Goal: Transaction & Acquisition: Register for event/course

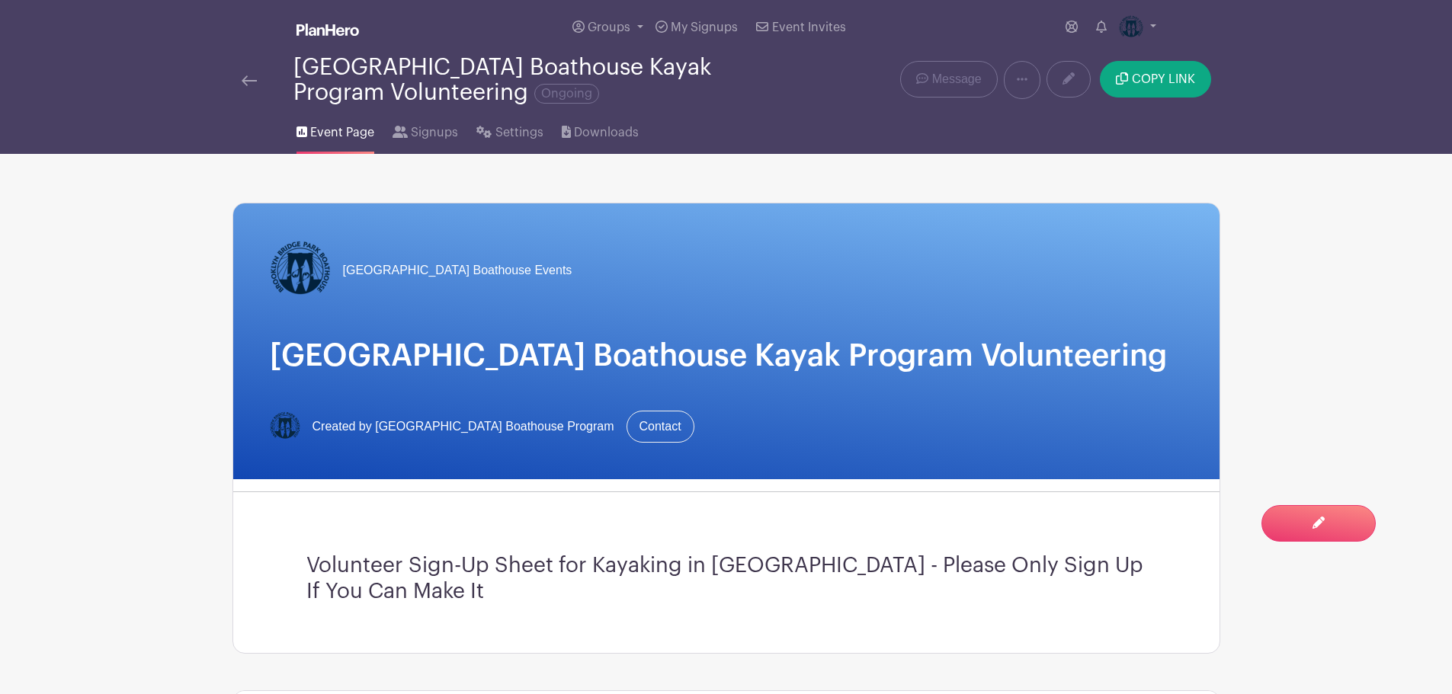
click at [247, 80] on img at bounding box center [249, 80] width 15 height 11
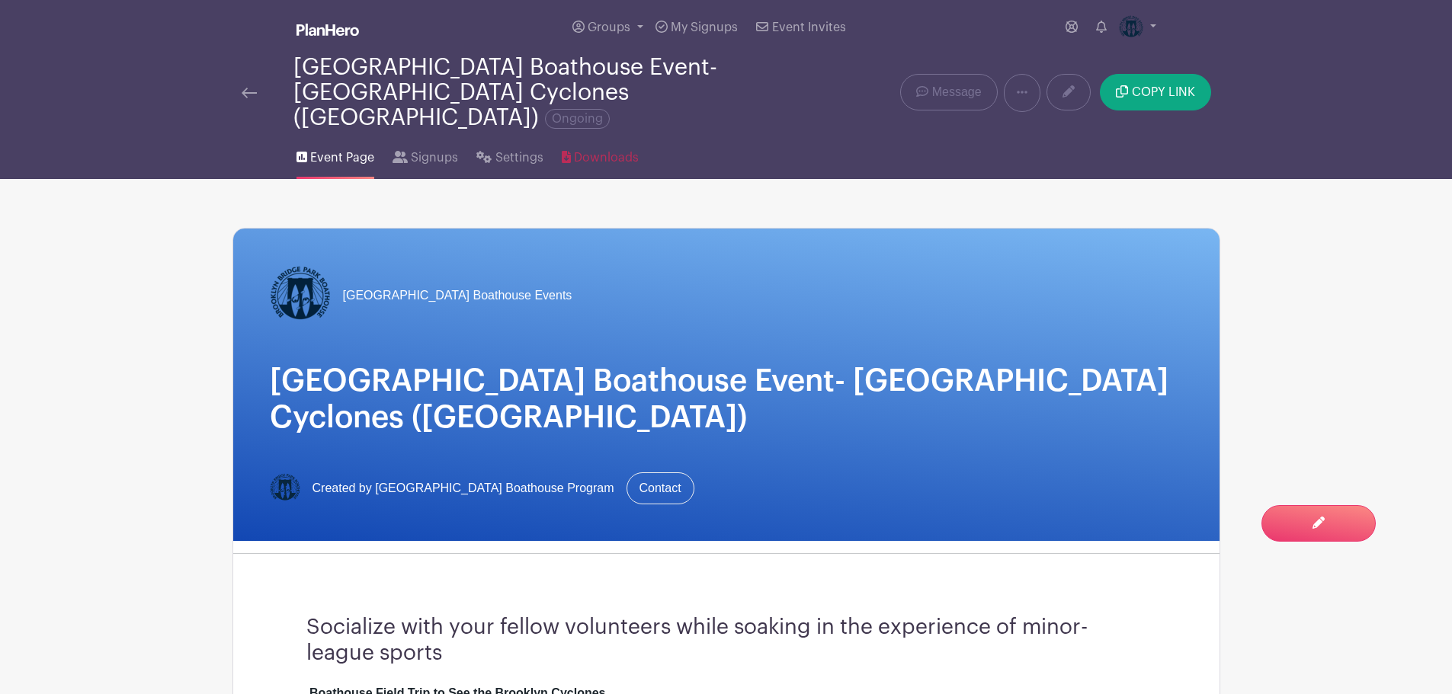
drag, startPoint x: 602, startPoint y: 130, endPoint x: 616, endPoint y: 155, distance: 28.7
click at [602, 149] on span "Downloads" at bounding box center [606, 158] width 65 height 18
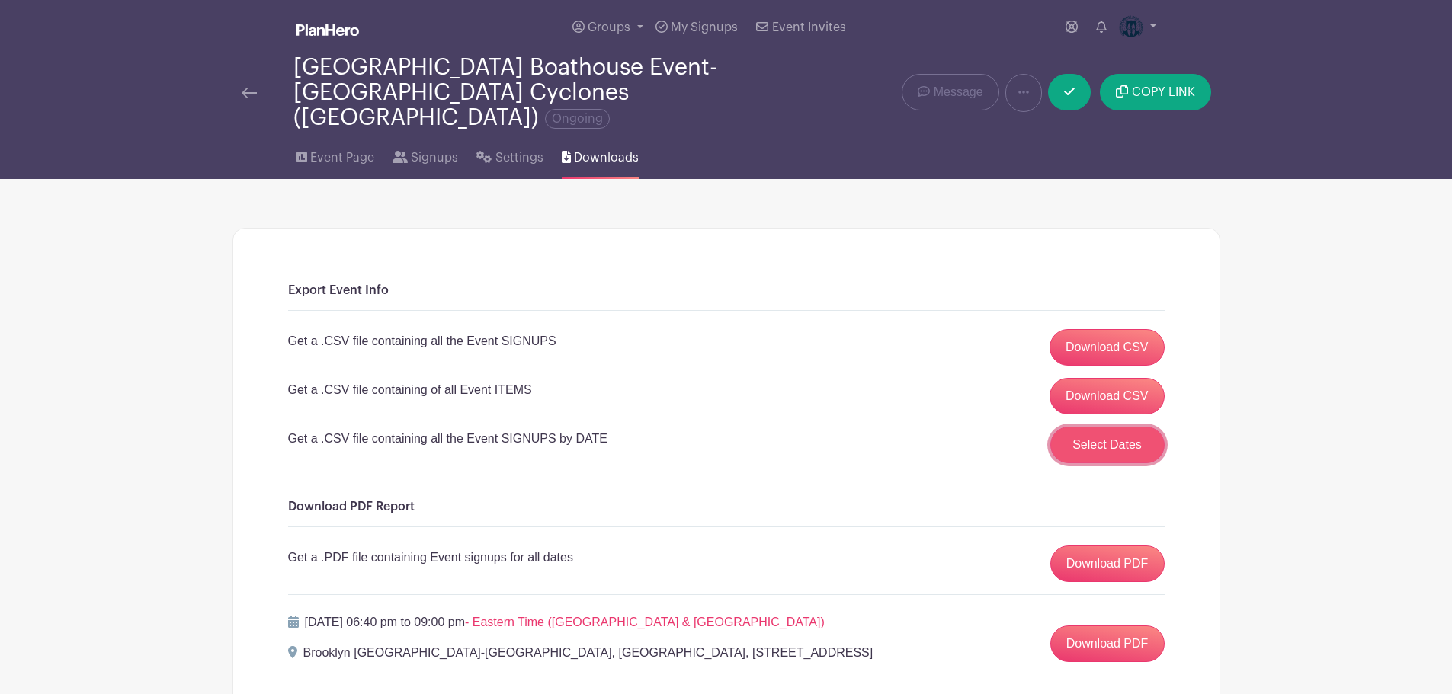
click at [1095, 427] on button "Select Dates" at bounding box center [1107, 445] width 114 height 37
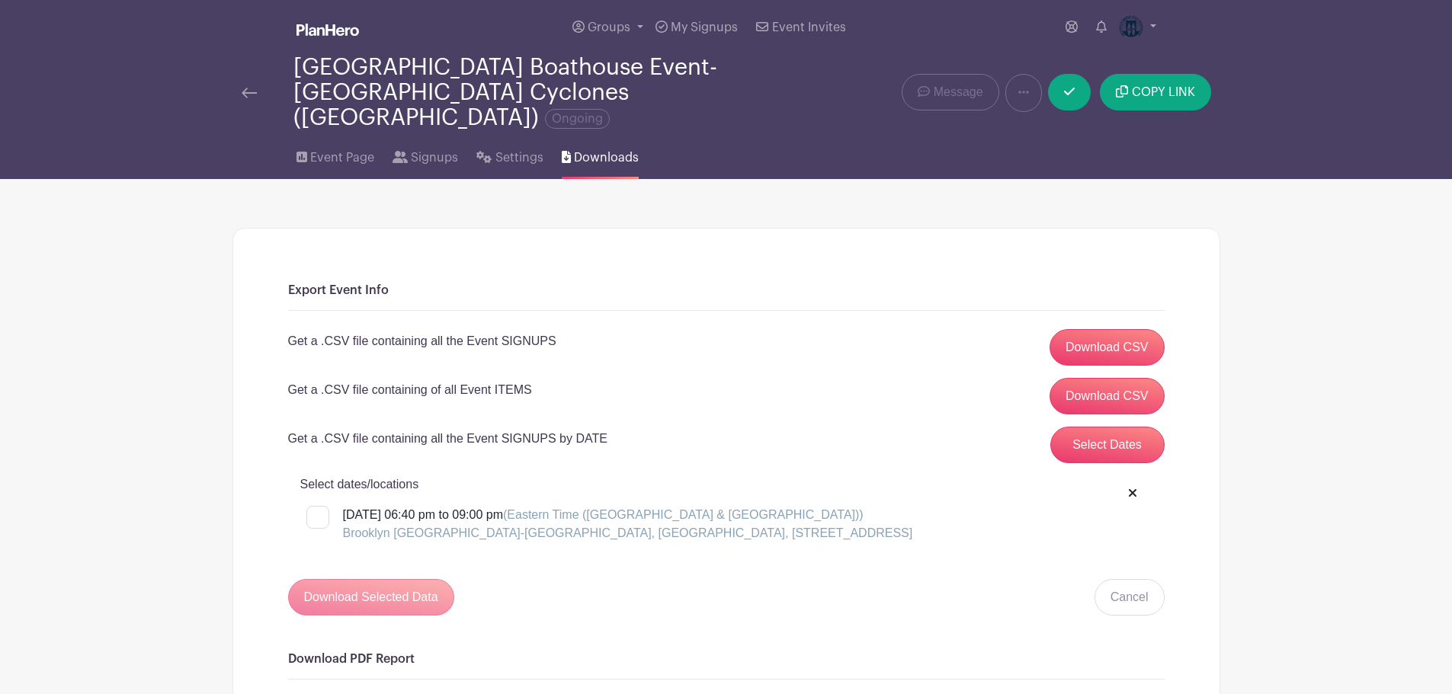
click at [318, 506] on div at bounding box center [317, 517] width 23 height 23
click at [316, 506] on input "[DATE] 06:40 pm to 09:00 pm (Eastern Time ([GEOGRAPHIC_DATA] & [GEOGRAPHIC_DATA…" at bounding box center [311, 511] width 10 height 10
checkbox input "true"
click at [425, 579] on input "Download Selected Data" at bounding box center [371, 597] width 166 height 37
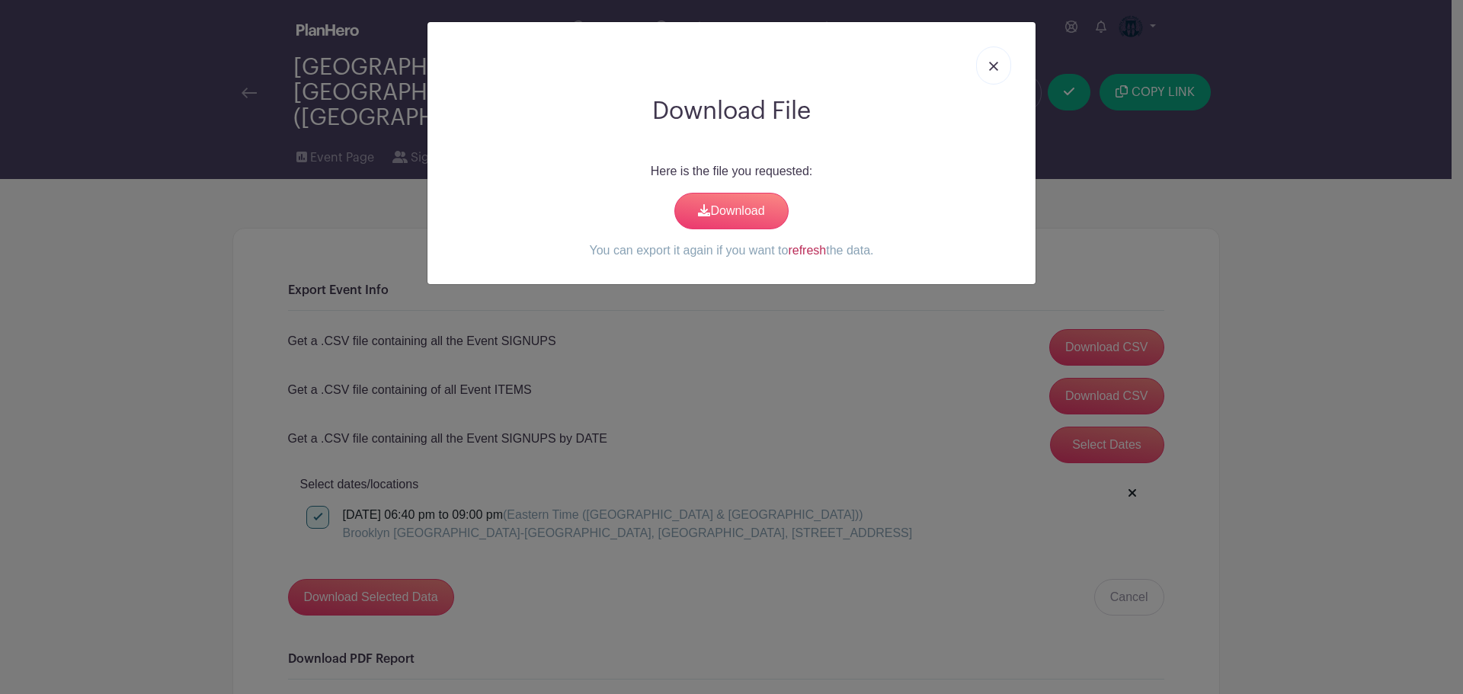
click at [801, 252] on link "refresh" at bounding box center [807, 250] width 38 height 13
click at [724, 208] on link "Download" at bounding box center [732, 211] width 114 height 37
click at [1002, 66] on link at bounding box center [993, 65] width 35 height 38
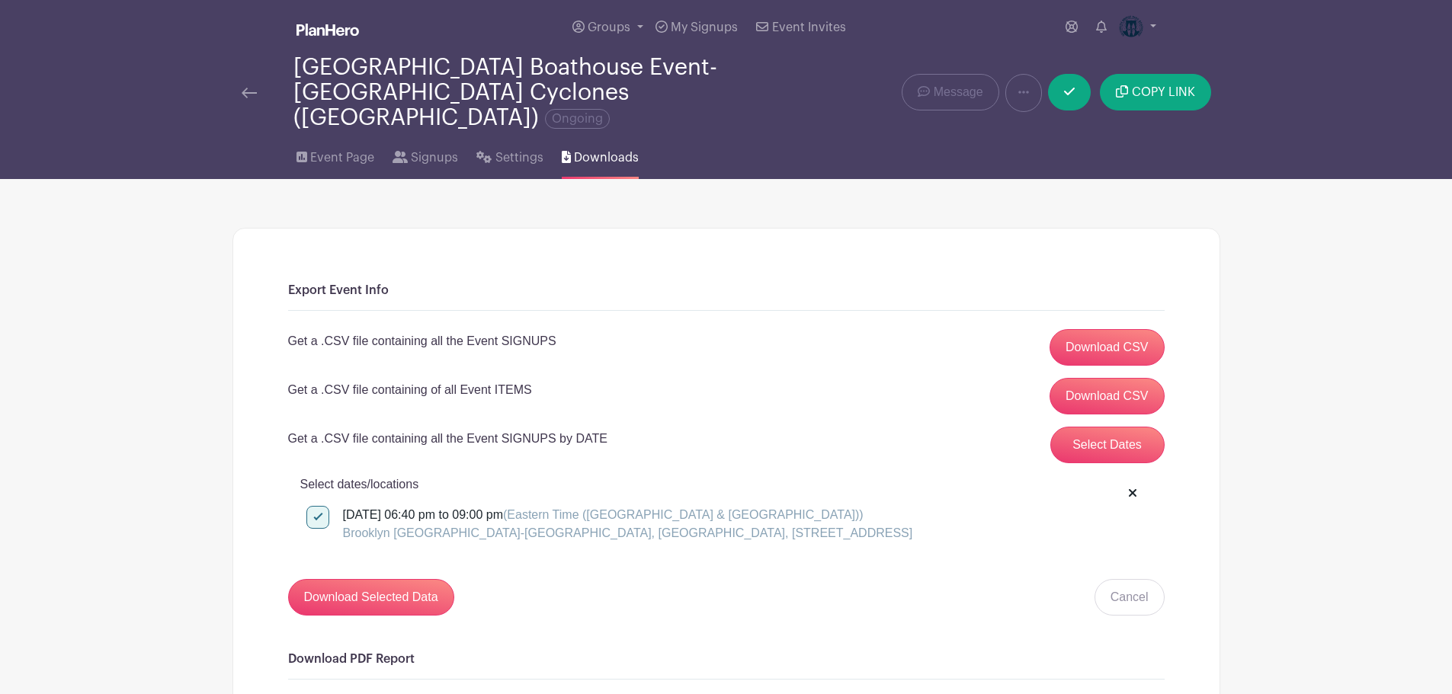
click at [248, 88] on img at bounding box center [249, 93] width 15 height 11
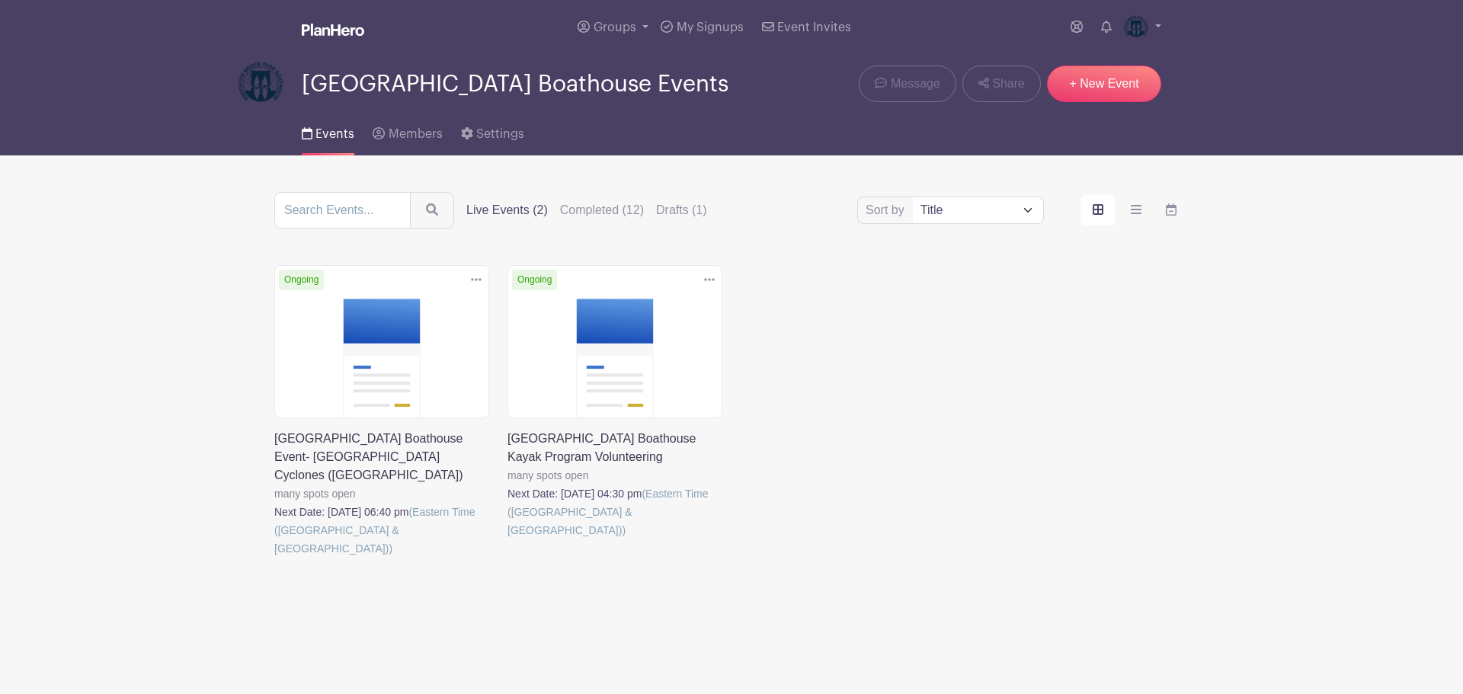
click at [274, 558] on link at bounding box center [274, 558] width 0 height 0
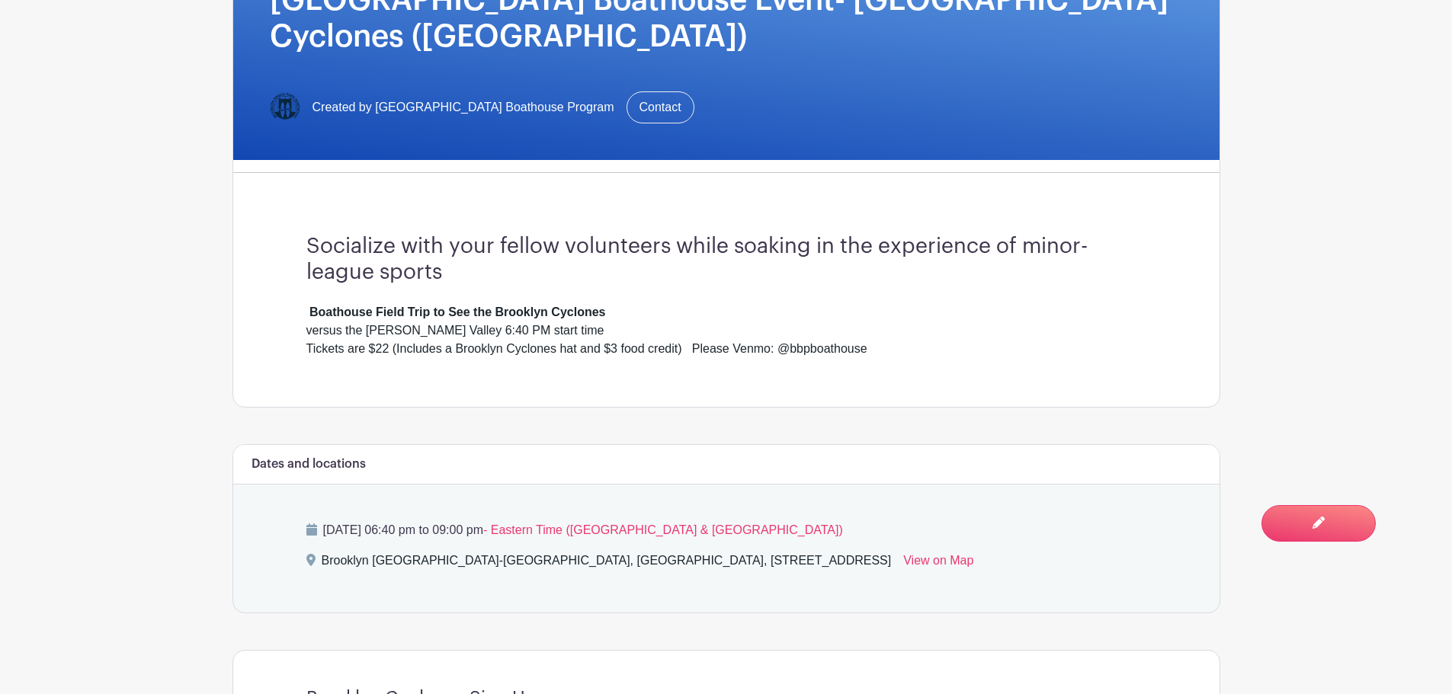
scroll to position [152, 0]
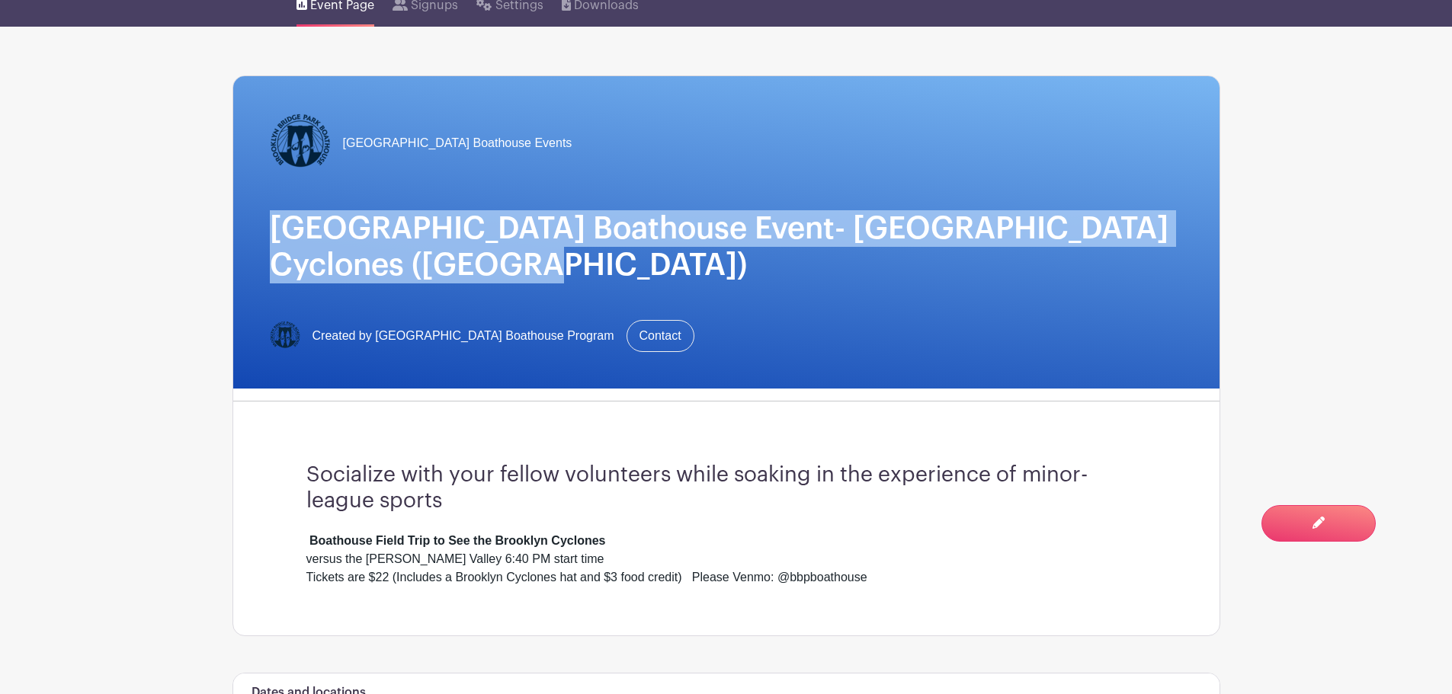
drag, startPoint x: 271, startPoint y: 197, endPoint x: 482, endPoint y: 232, distance: 213.4
click at [482, 232] on h1 "[GEOGRAPHIC_DATA] Boathouse Event- [GEOGRAPHIC_DATA] Cyclones ([GEOGRAPHIC_DATA…" at bounding box center [726, 246] width 913 height 73
copy h1 "[GEOGRAPHIC_DATA] Boathouse Event- [GEOGRAPHIC_DATA] Cyclones ([GEOGRAPHIC_DATA…"
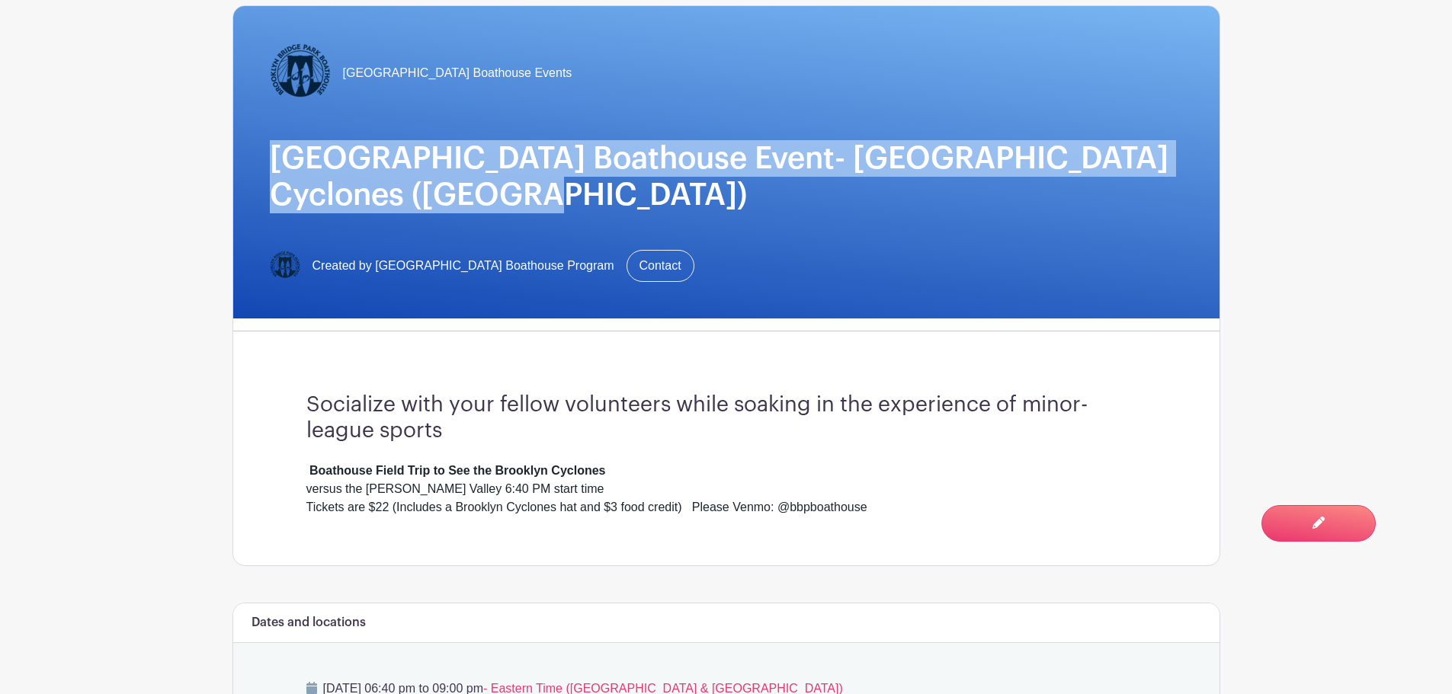
scroll to position [305, 0]
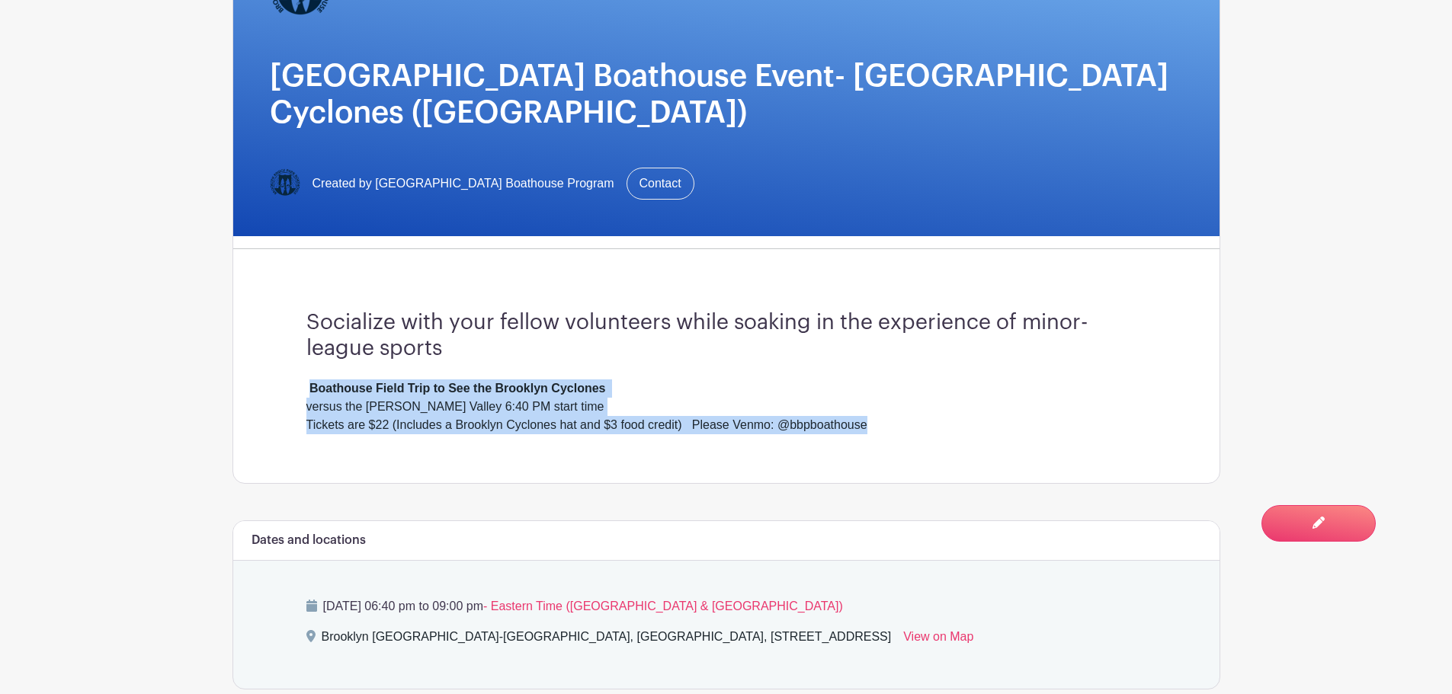
drag, startPoint x: 309, startPoint y: 358, endPoint x: 877, endPoint y: 405, distance: 569.0
click at [877, 405] on div "Boathouse Field Trip to See the Brooklyn Cyclones versus the [PERSON_NAME] Vall…" at bounding box center [726, 407] width 840 height 55
copy div "Boathouse Field Trip to See the Brooklyn Cyclones versus the [PERSON_NAME] Vall…"
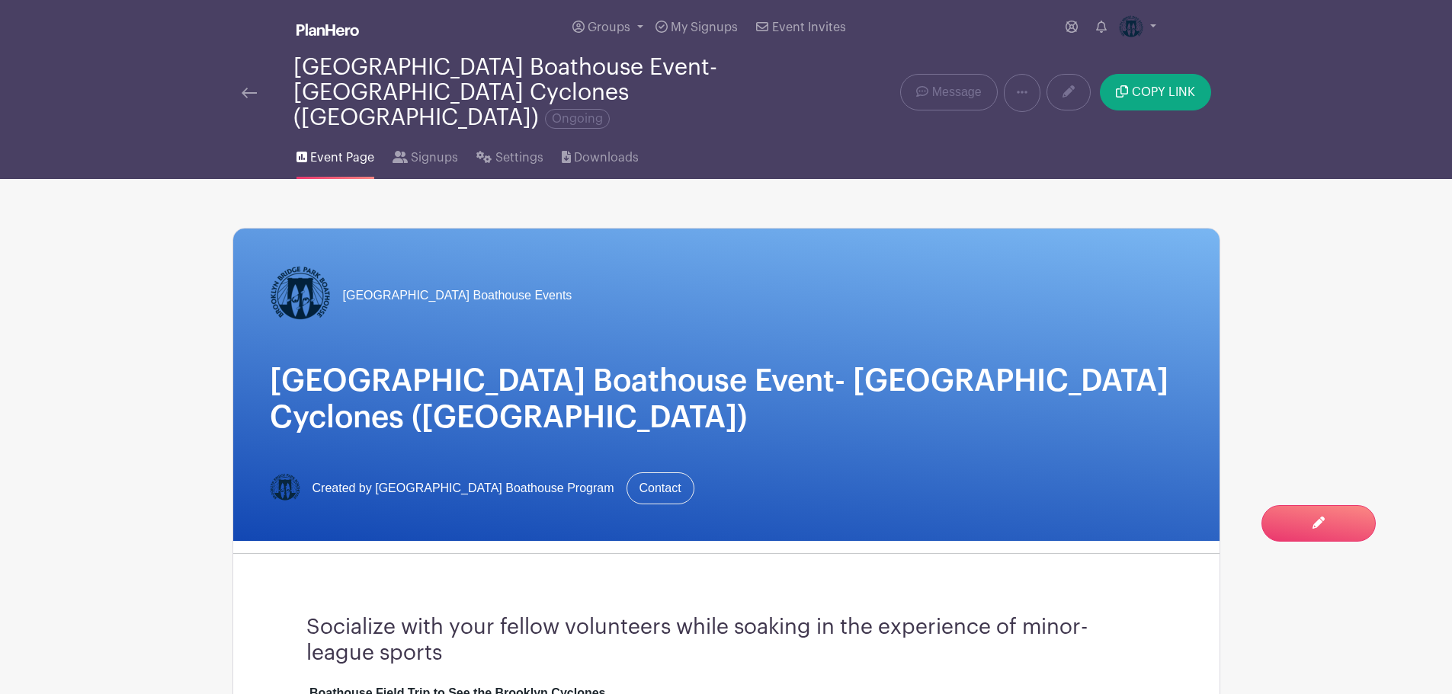
click at [242, 88] on img at bounding box center [249, 93] width 15 height 11
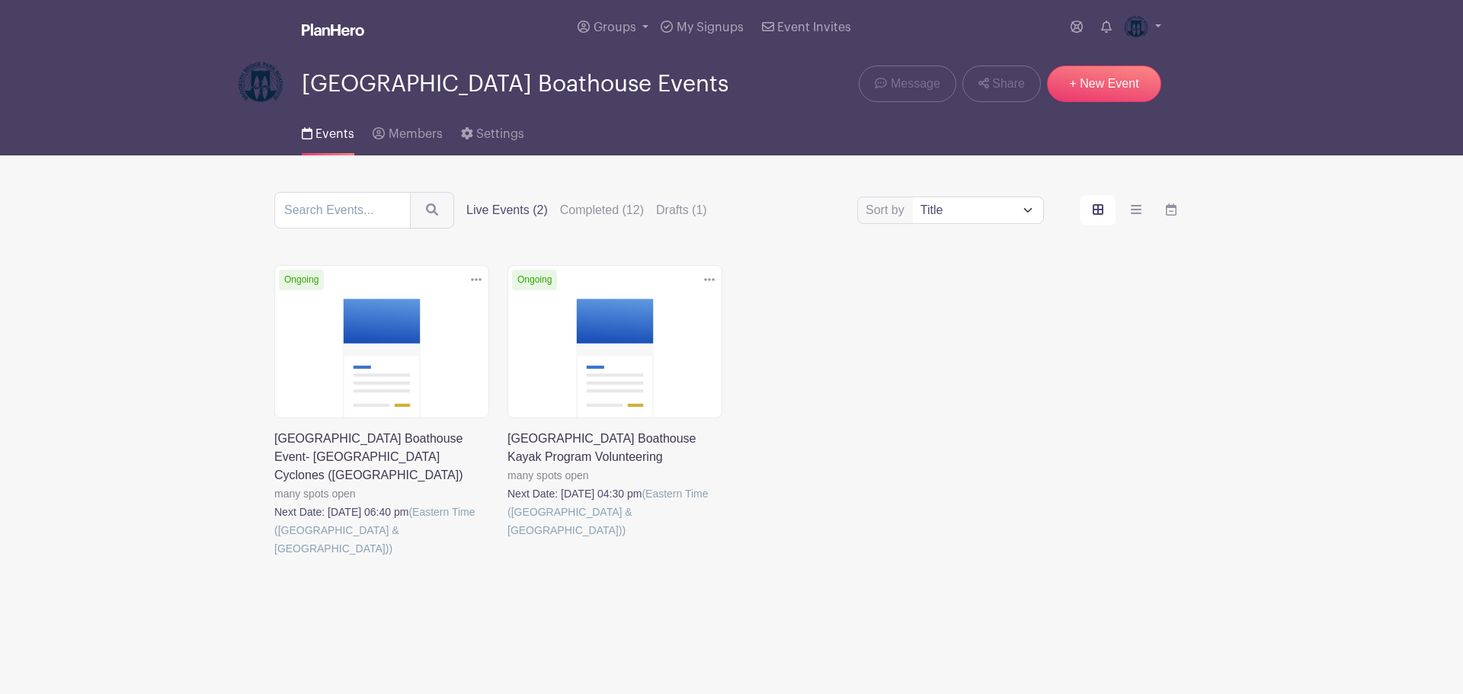
click at [508, 540] on link at bounding box center [508, 540] width 0 height 0
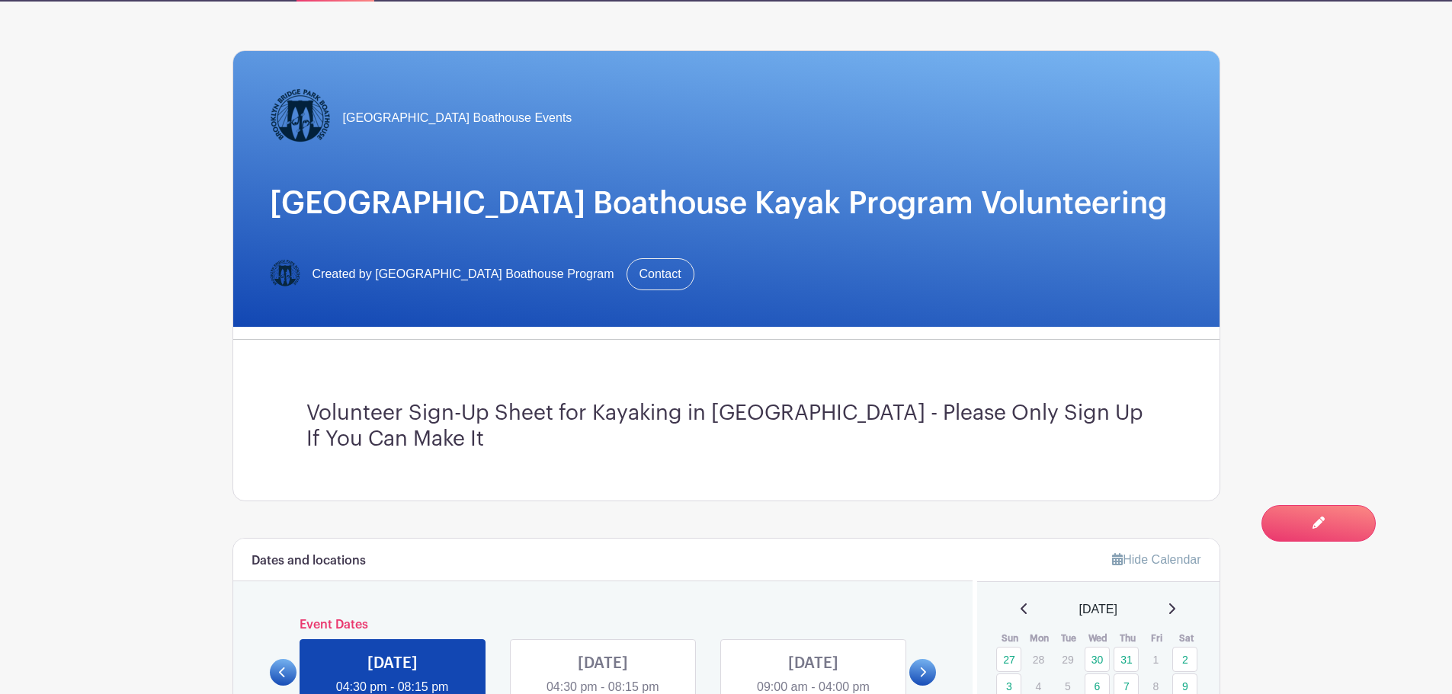
scroll to position [381, 0]
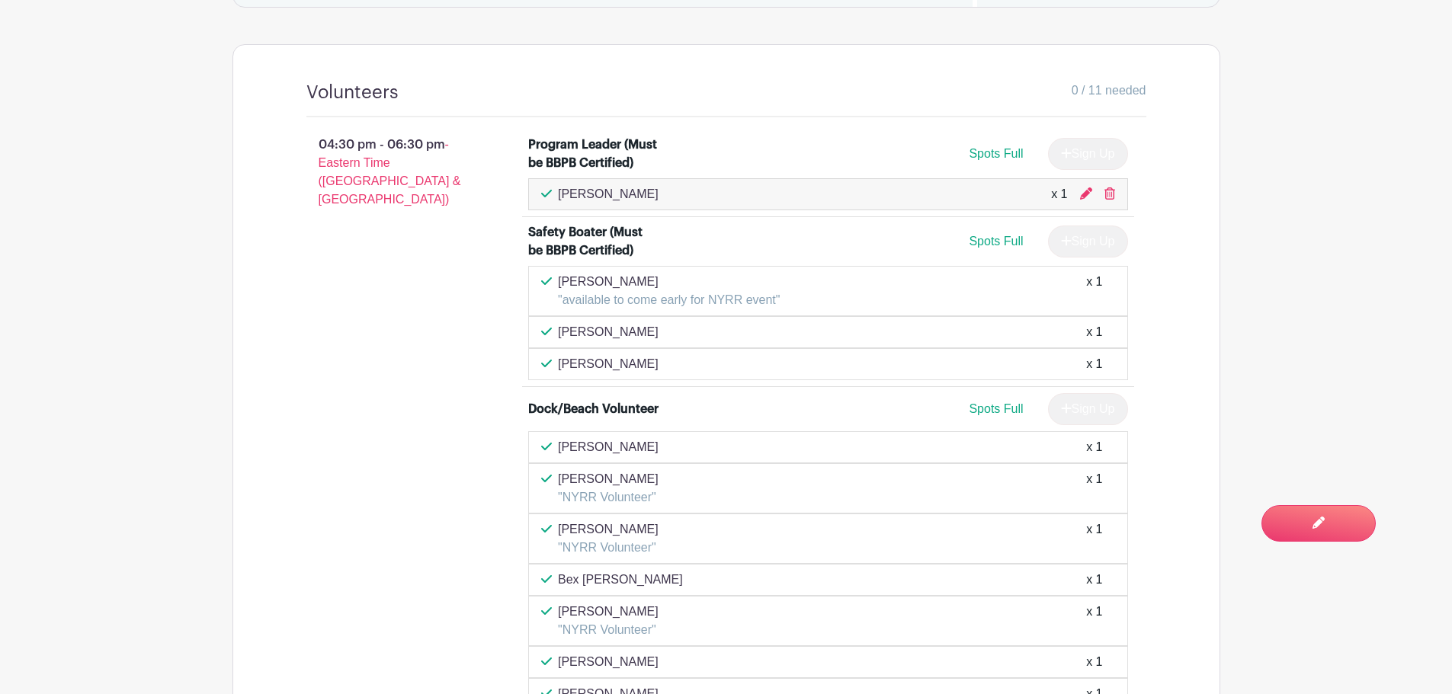
scroll to position [762, 0]
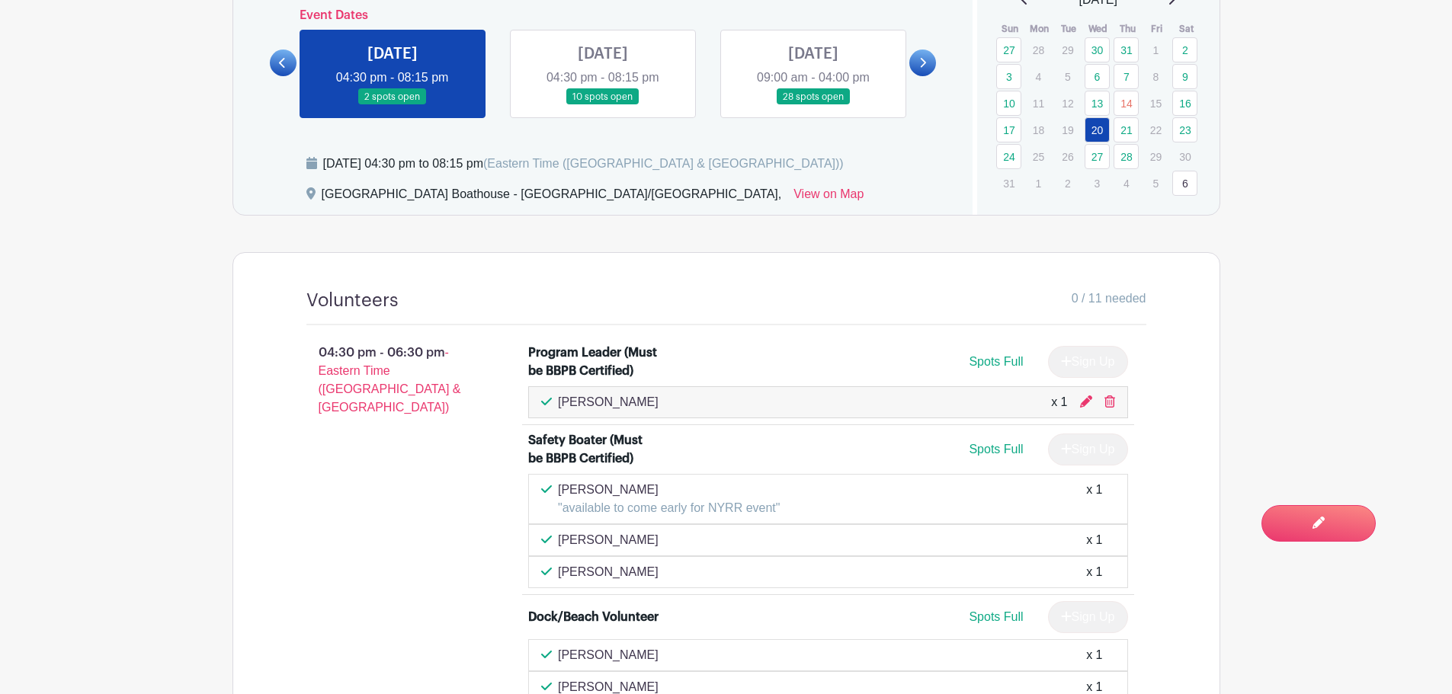
click at [603, 105] on link at bounding box center [603, 105] width 0 height 0
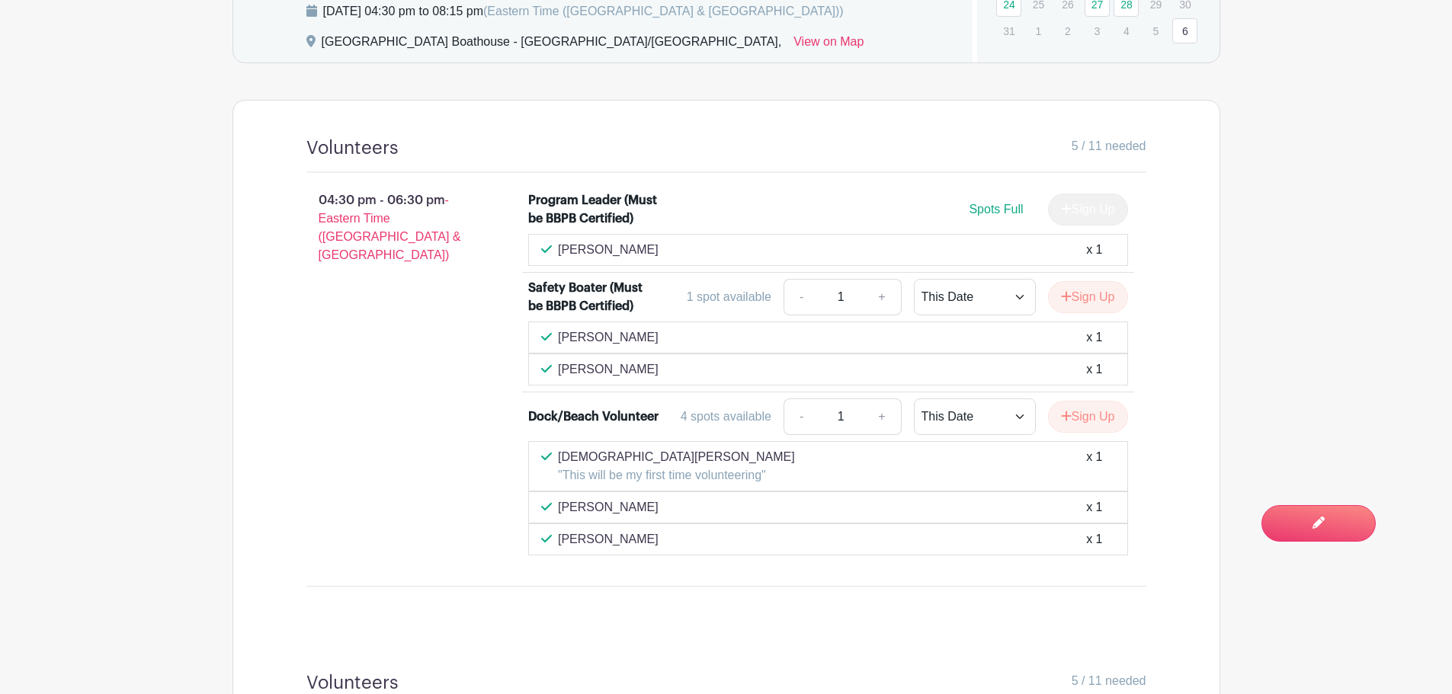
scroll to position [610, 0]
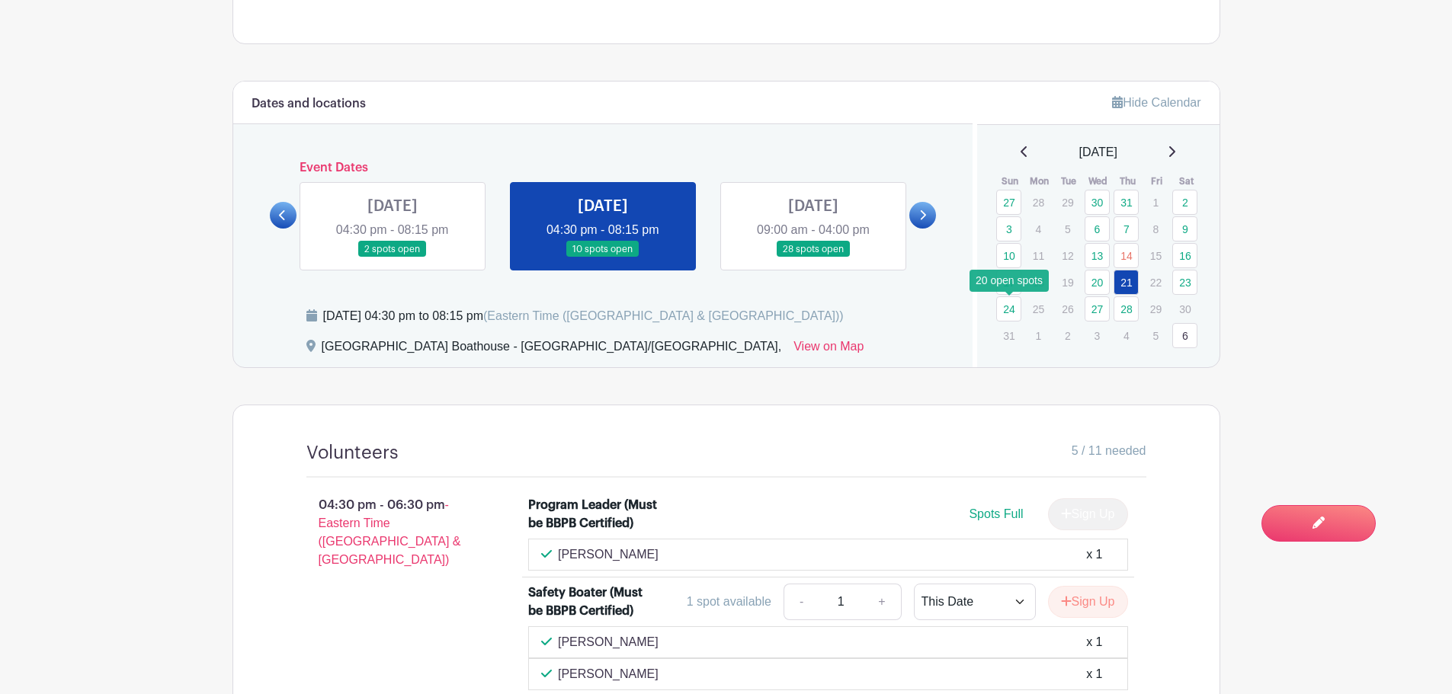
click at [1012, 309] on link "24" at bounding box center [1008, 309] width 25 height 25
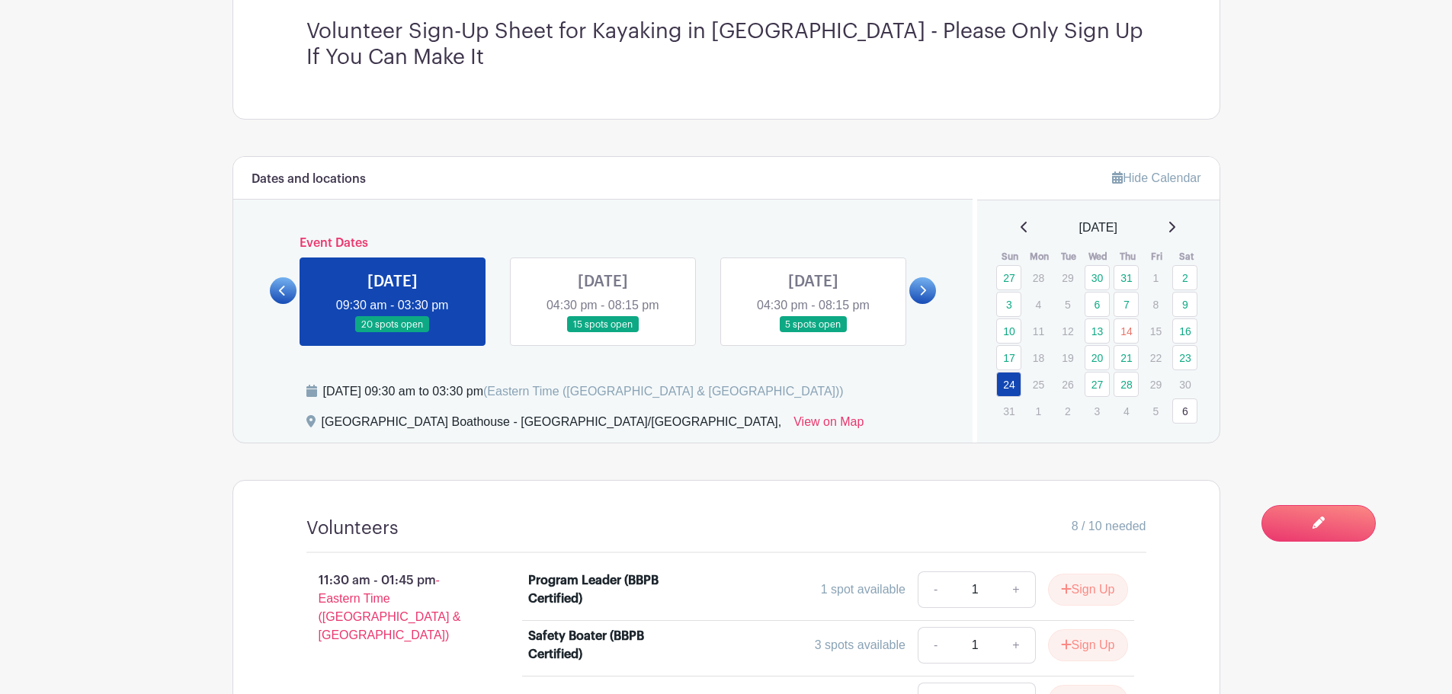
scroll to position [398, 0]
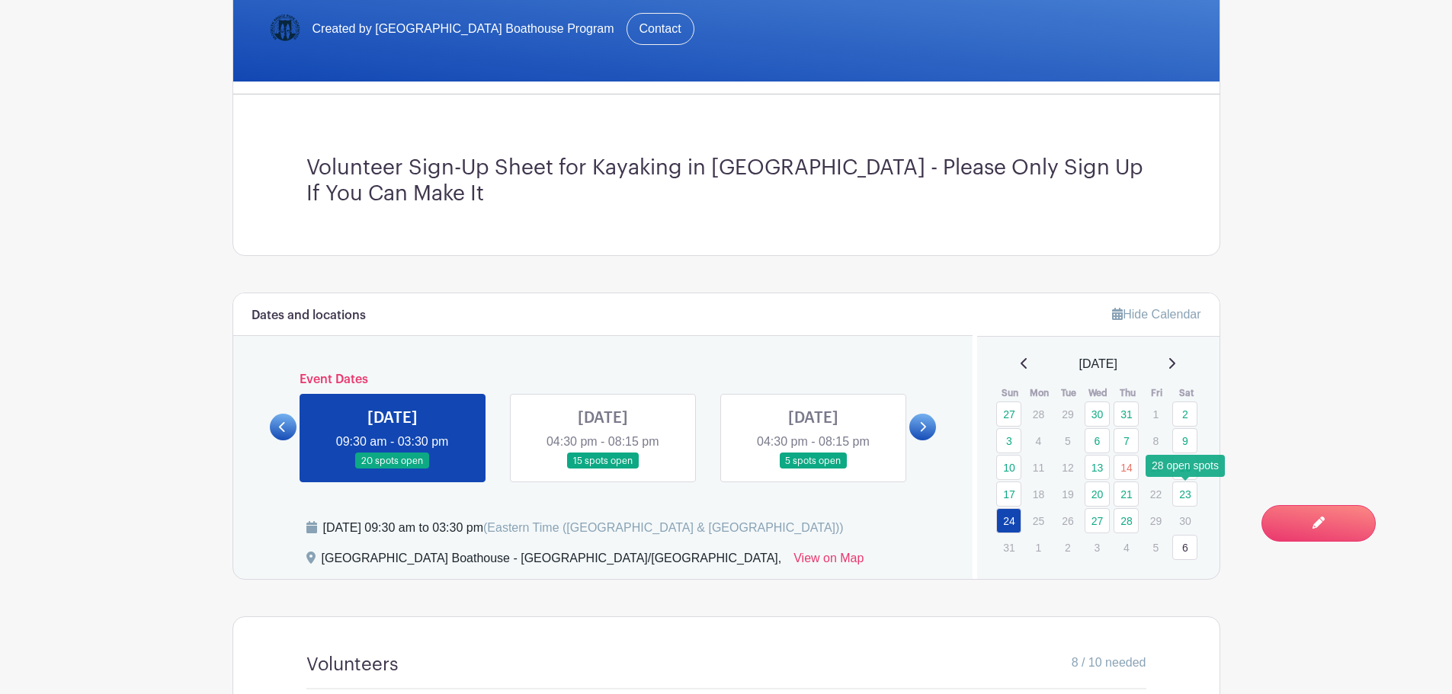
click at [1184, 496] on link "23" at bounding box center [1184, 494] width 25 height 25
